Goal: Navigation & Orientation: Understand site structure

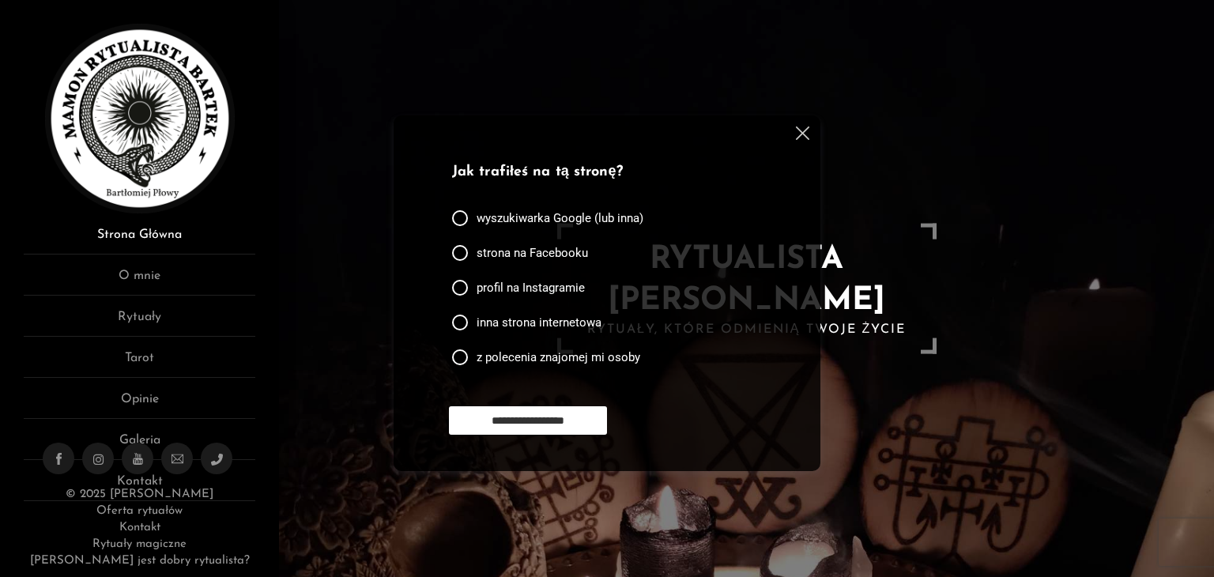
click at [172, 239] on link "Strona Główna" at bounding box center [140, 239] width 232 height 29
click at [158, 273] on link "O mnie" at bounding box center [140, 280] width 232 height 29
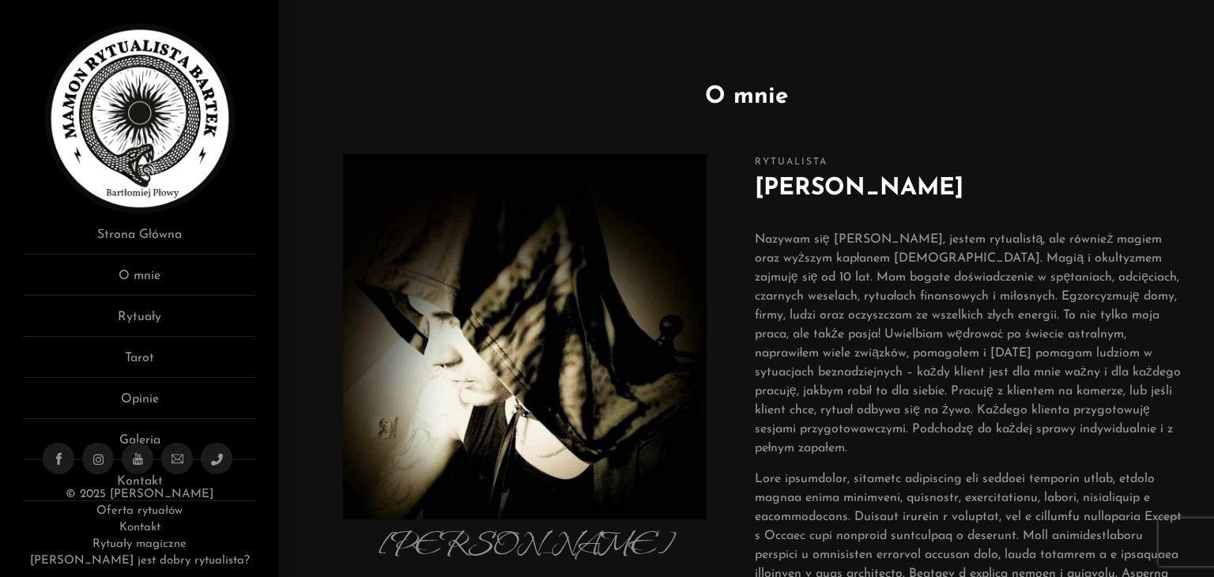
click at [1185, 197] on div "Rytualista [PERSON_NAME] Płowy Nazywam się [PERSON_NAME], jestem rytualistą, al…" at bounding box center [968, 532] width 443 height 772
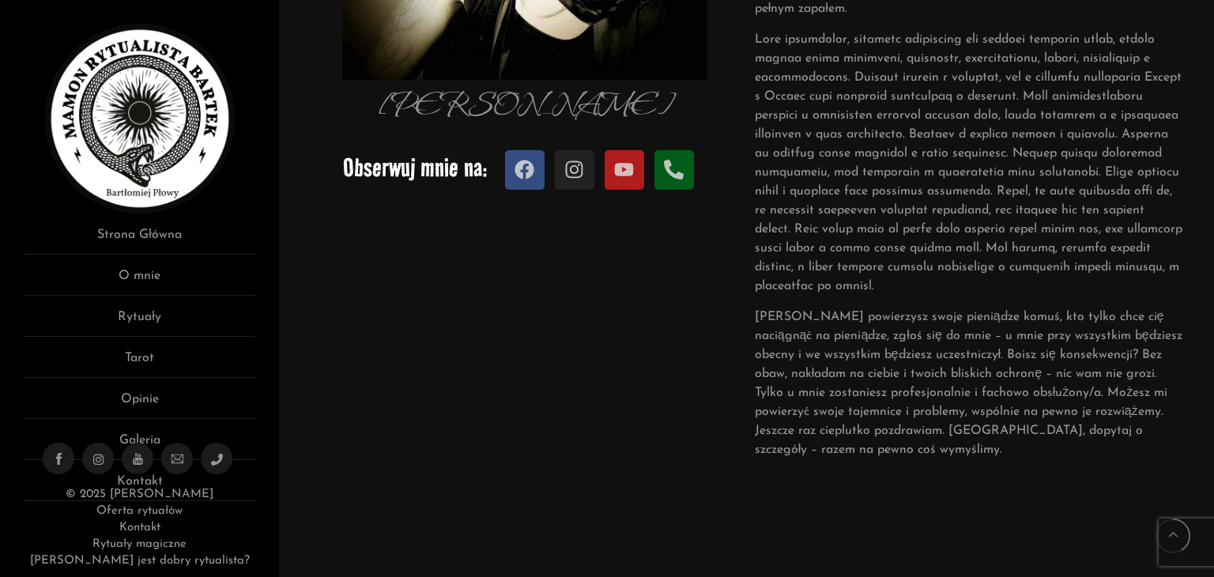
scroll to position [443, 0]
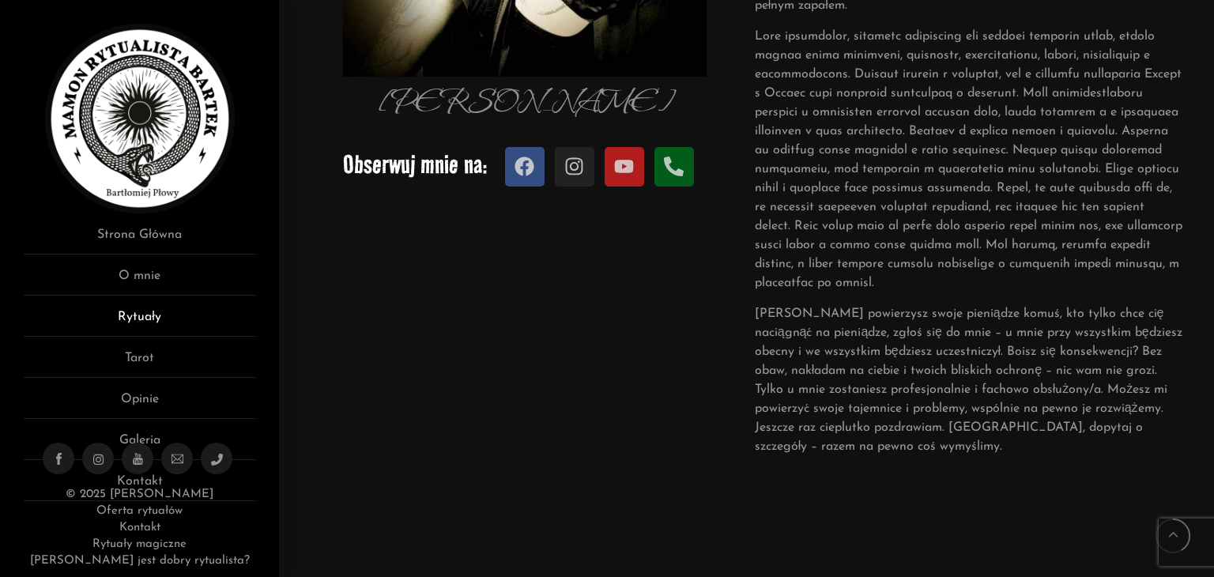
click at [134, 311] on link "Rytuały" at bounding box center [140, 321] width 232 height 29
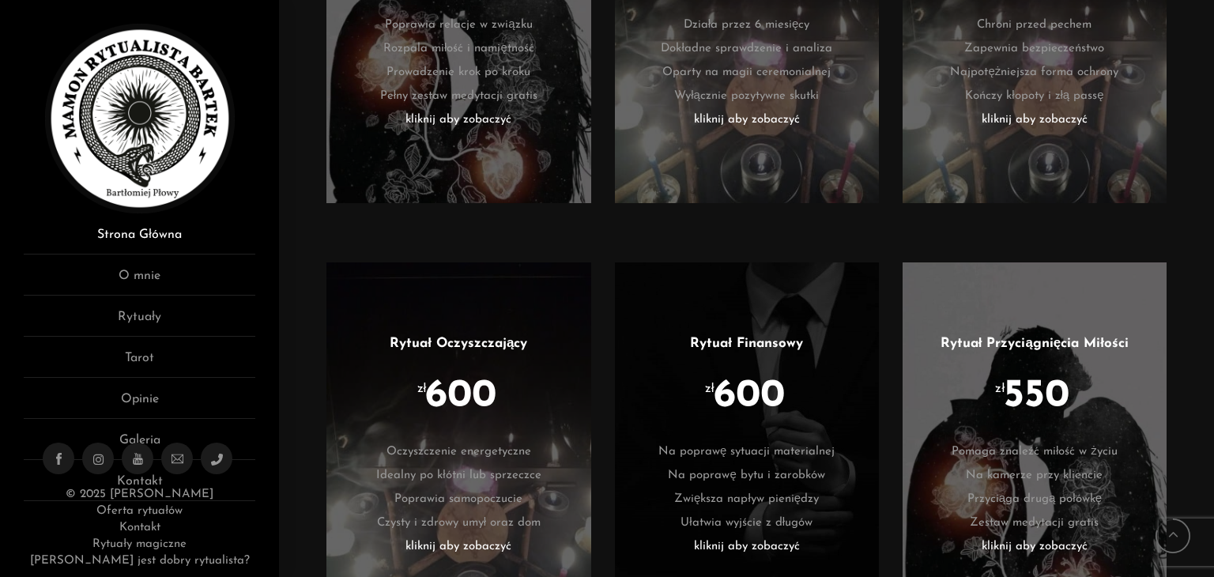
scroll to position [3271, 0]
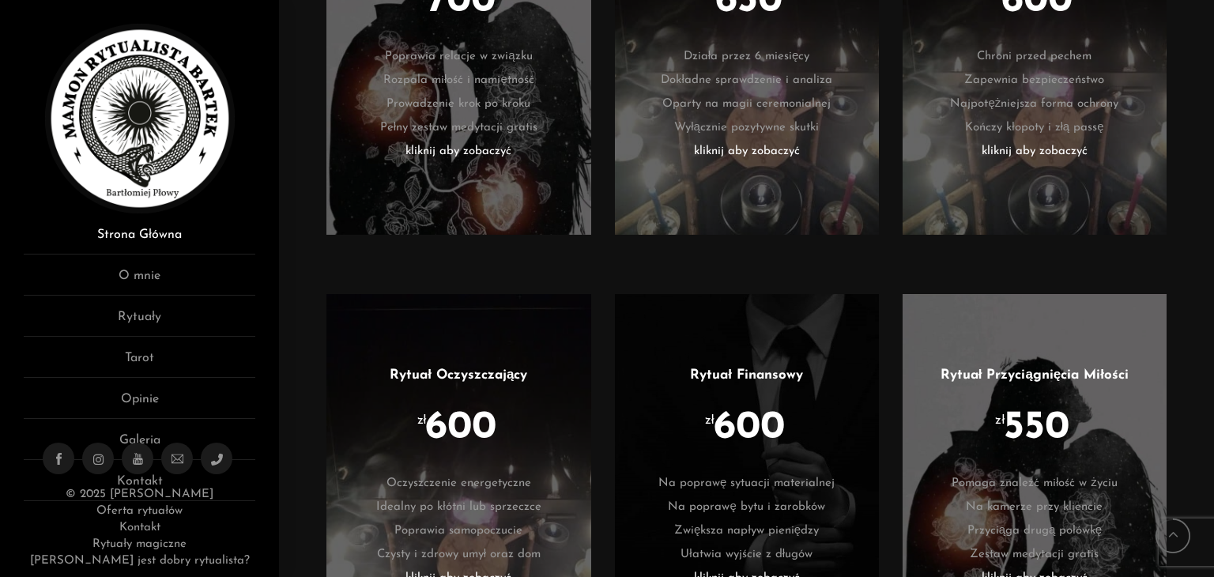
click at [153, 232] on link "Strona Główna" at bounding box center [140, 239] width 232 height 29
